Goal: Find specific page/section: Find specific page/section

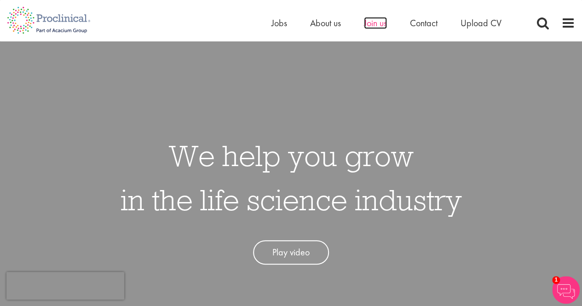
click at [370, 21] on span "Join us" at bounding box center [375, 23] width 23 height 12
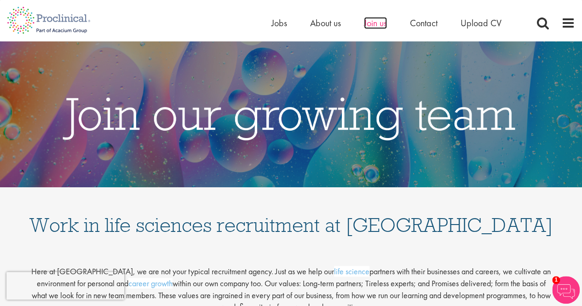
click at [369, 23] on span "Join us" at bounding box center [375, 23] width 23 height 12
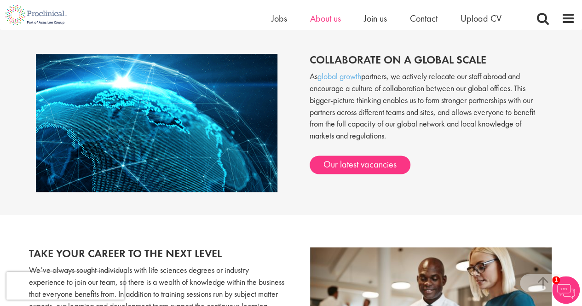
scroll to position [718, 0]
